Goal: Transaction & Acquisition: Purchase product/service

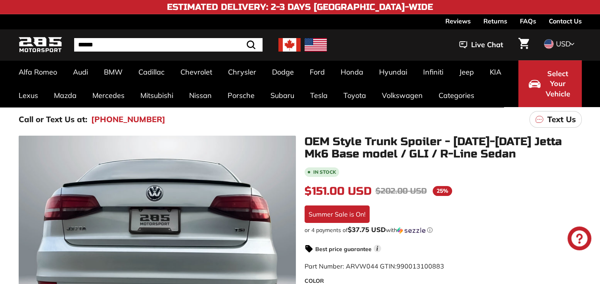
click at [570, 45] on icon at bounding box center [572, 43] width 5 height 7
click at [547, 71] on span at bounding box center [548, 70] width 10 height 10
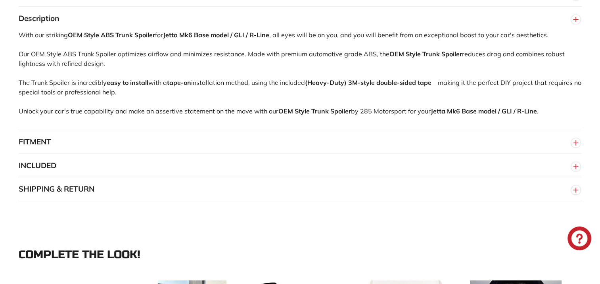
click at [87, 188] on button "SHIPPING & RETURN" at bounding box center [300, 189] width 563 height 24
